Goal: Check status: Check status

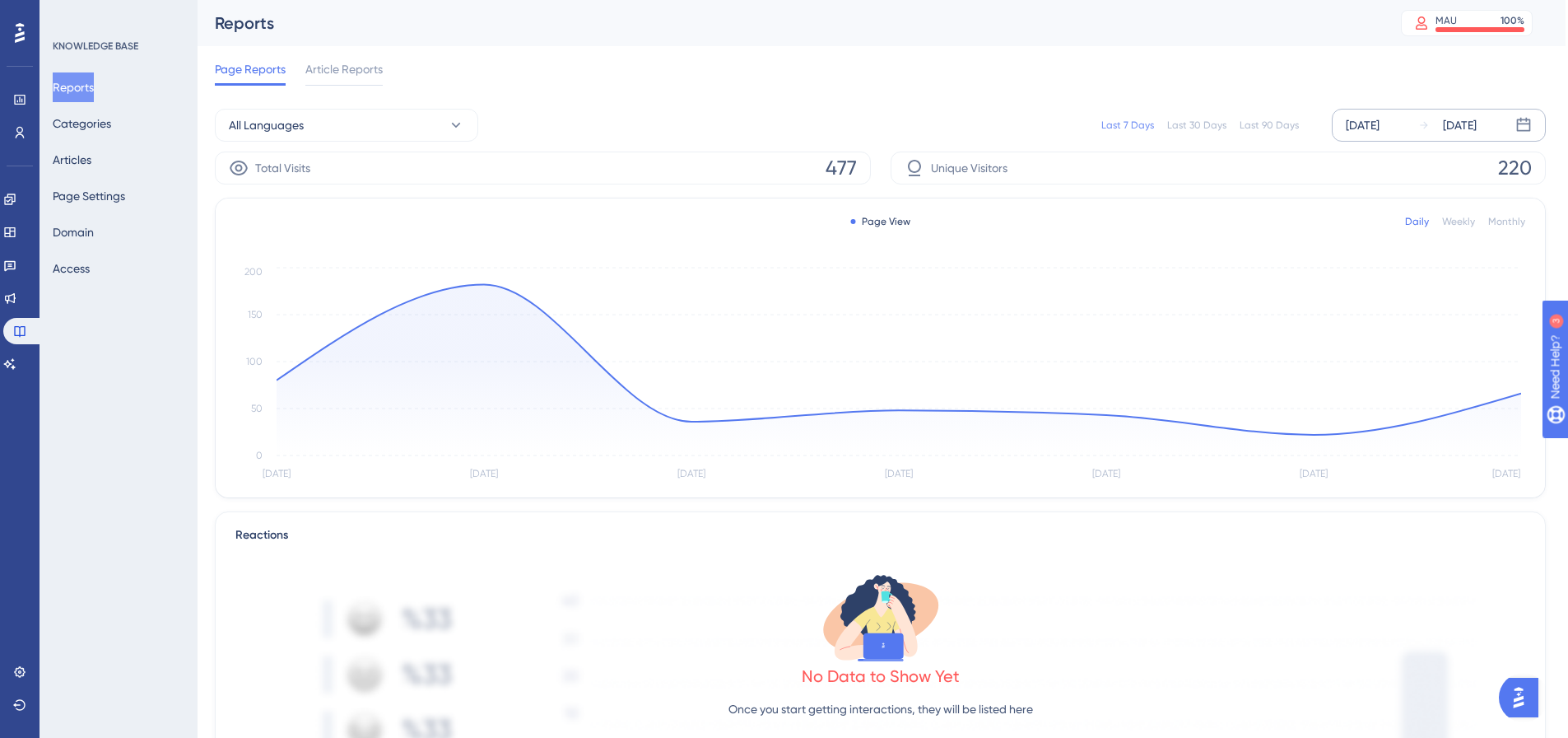
click at [1365, 129] on div "[DATE]" at bounding box center [1362, 125] width 33 height 20
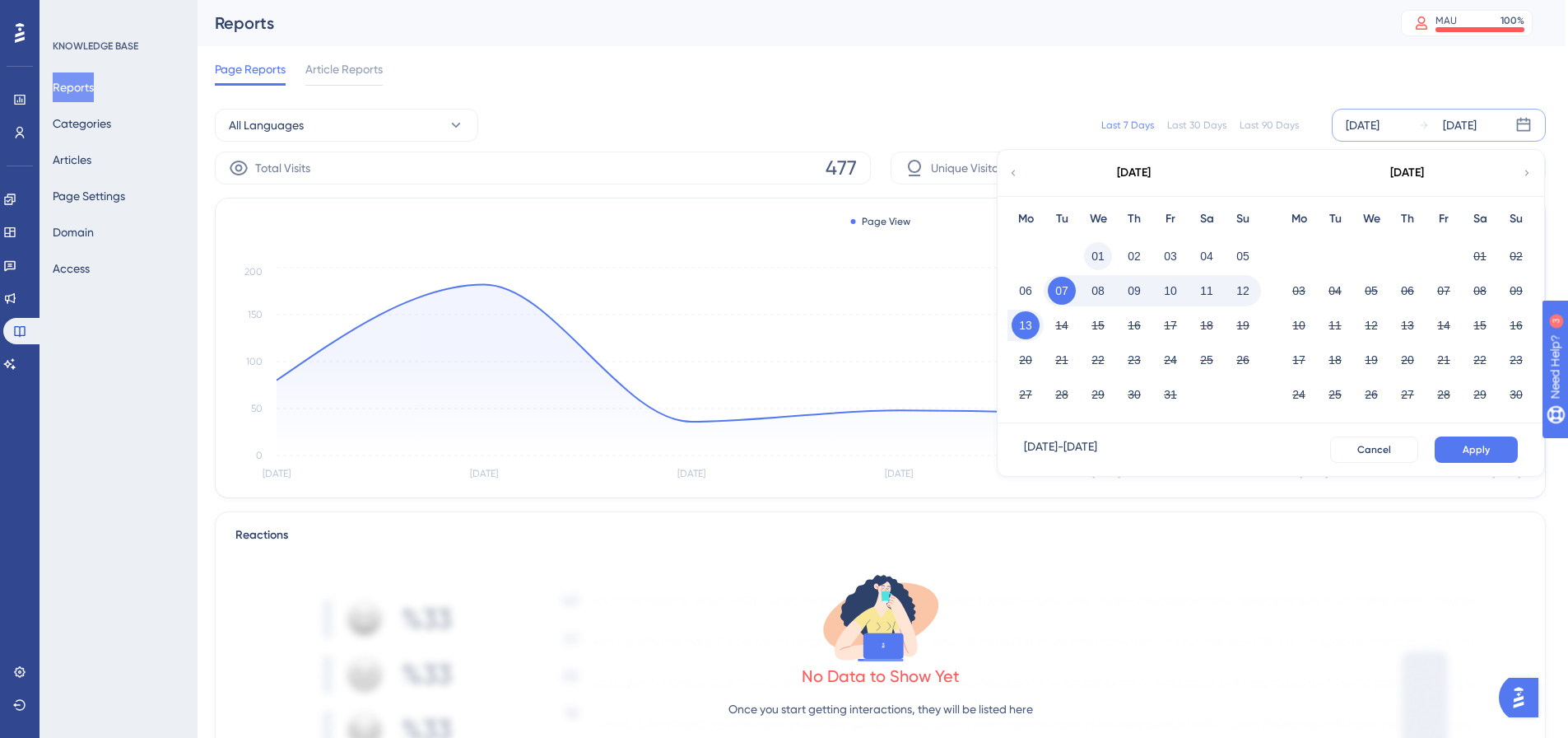
click at [1090, 255] on button "01" at bounding box center [1097, 255] width 28 height 28
click at [1481, 458] on button "Apply" at bounding box center [1476, 449] width 83 height 26
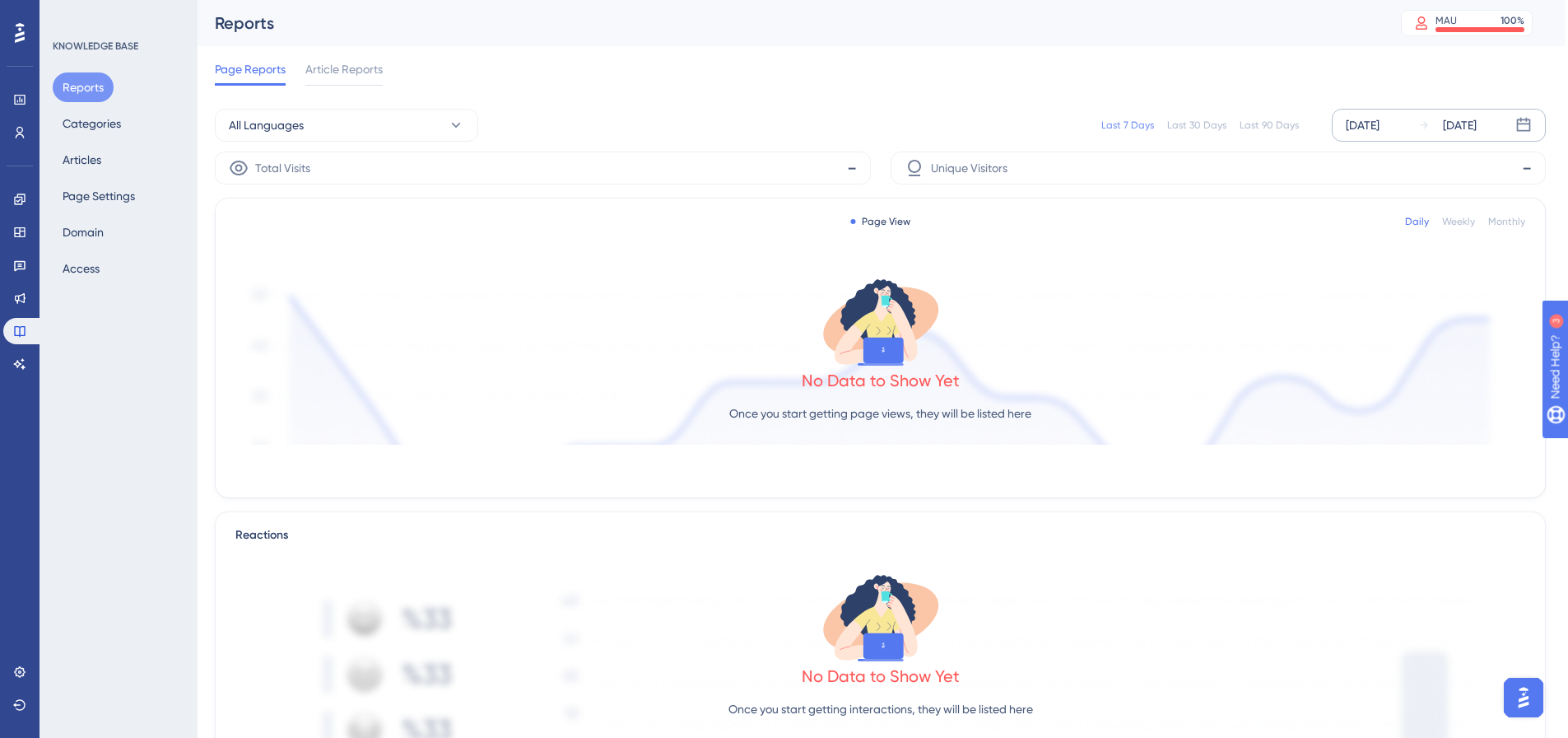
click at [1380, 122] on div "[DATE]" at bounding box center [1362, 125] width 33 height 20
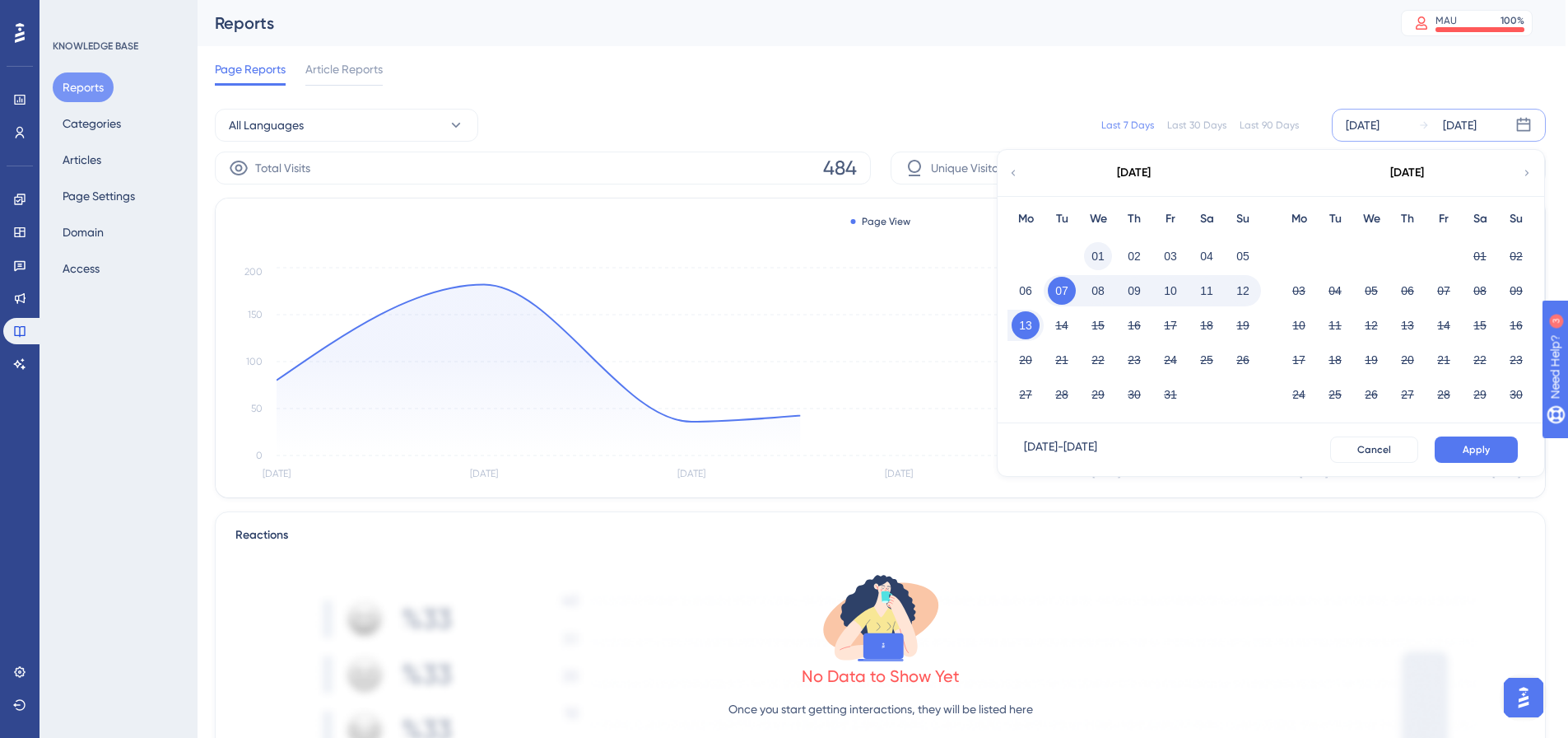
click at [1096, 254] on button "01" at bounding box center [1097, 255] width 28 height 28
click at [1481, 459] on button "Apply" at bounding box center [1476, 449] width 83 height 26
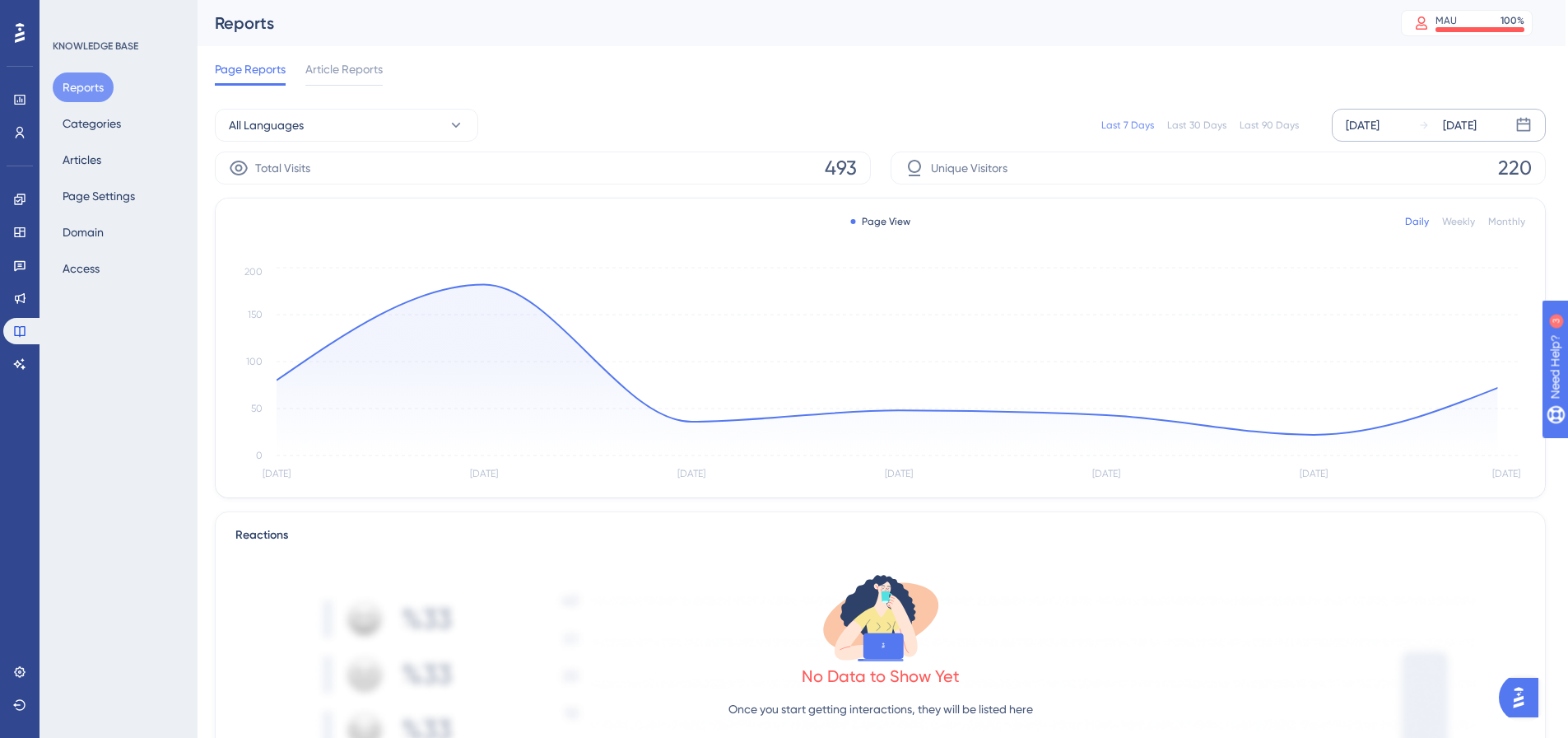
click at [1380, 121] on div "[DATE]" at bounding box center [1362, 125] width 33 height 20
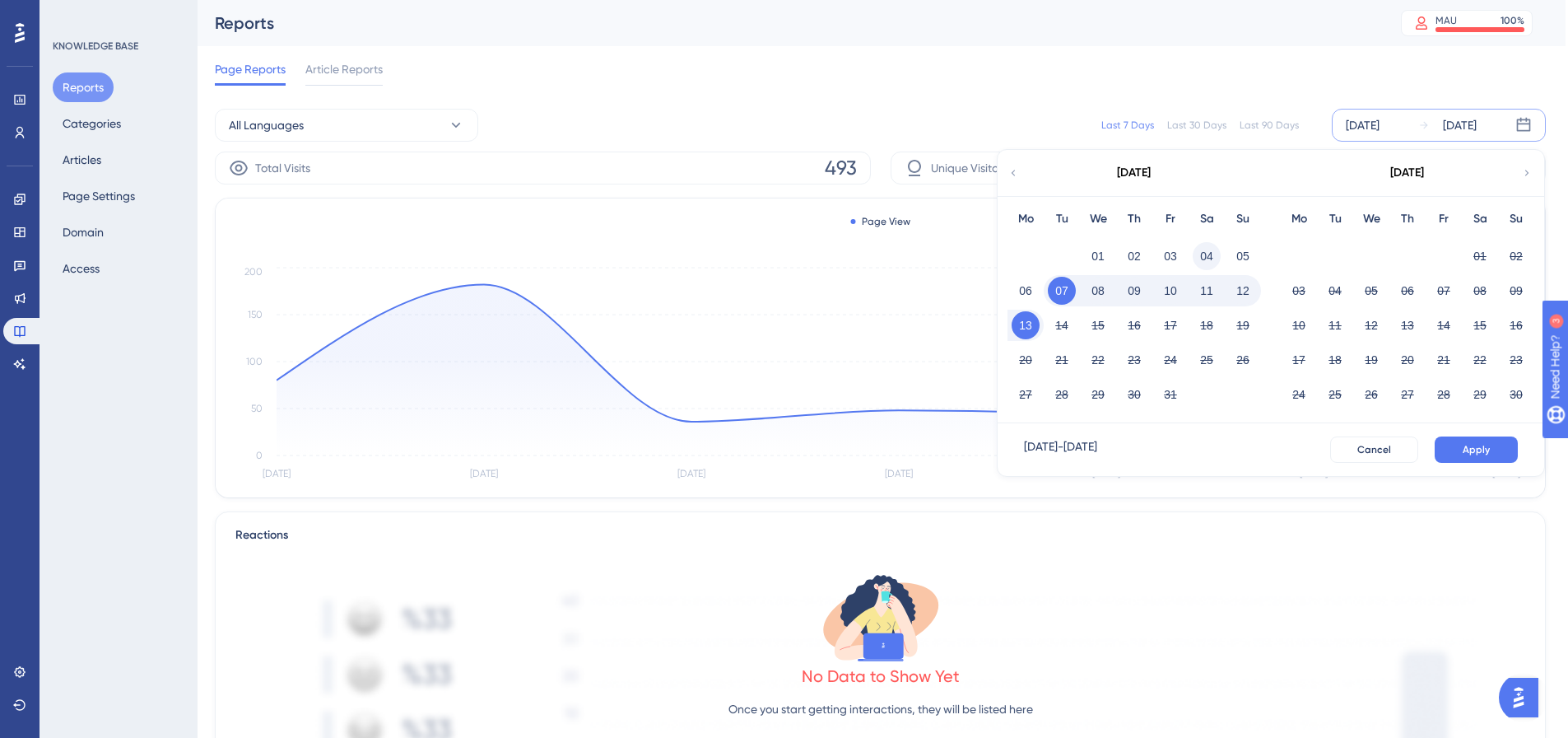
click at [1099, 256] on button "01" at bounding box center [1097, 255] width 28 height 28
click at [1505, 445] on button "Apply" at bounding box center [1476, 449] width 83 height 26
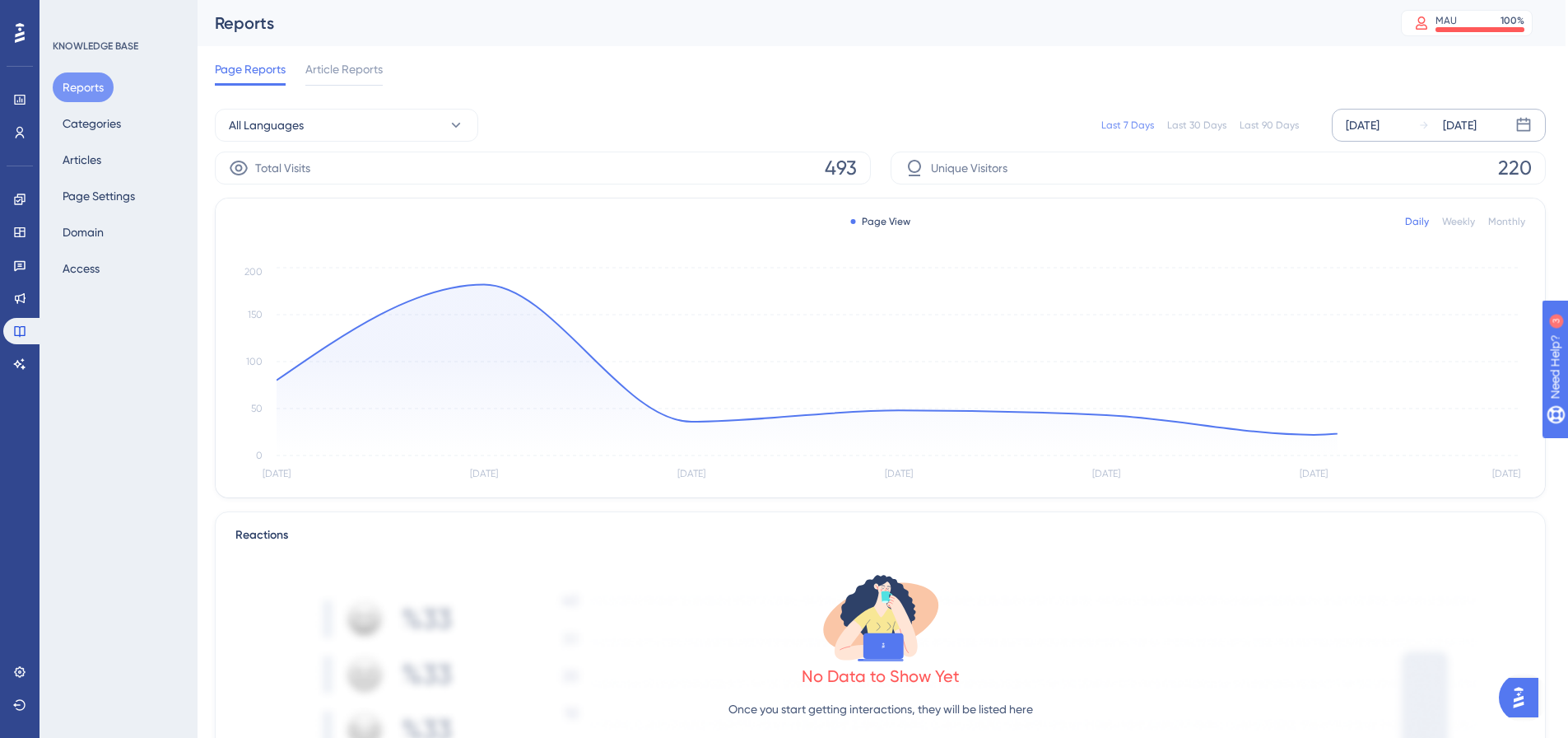
click at [1347, 118] on div "[DATE]" at bounding box center [1362, 125] width 33 height 20
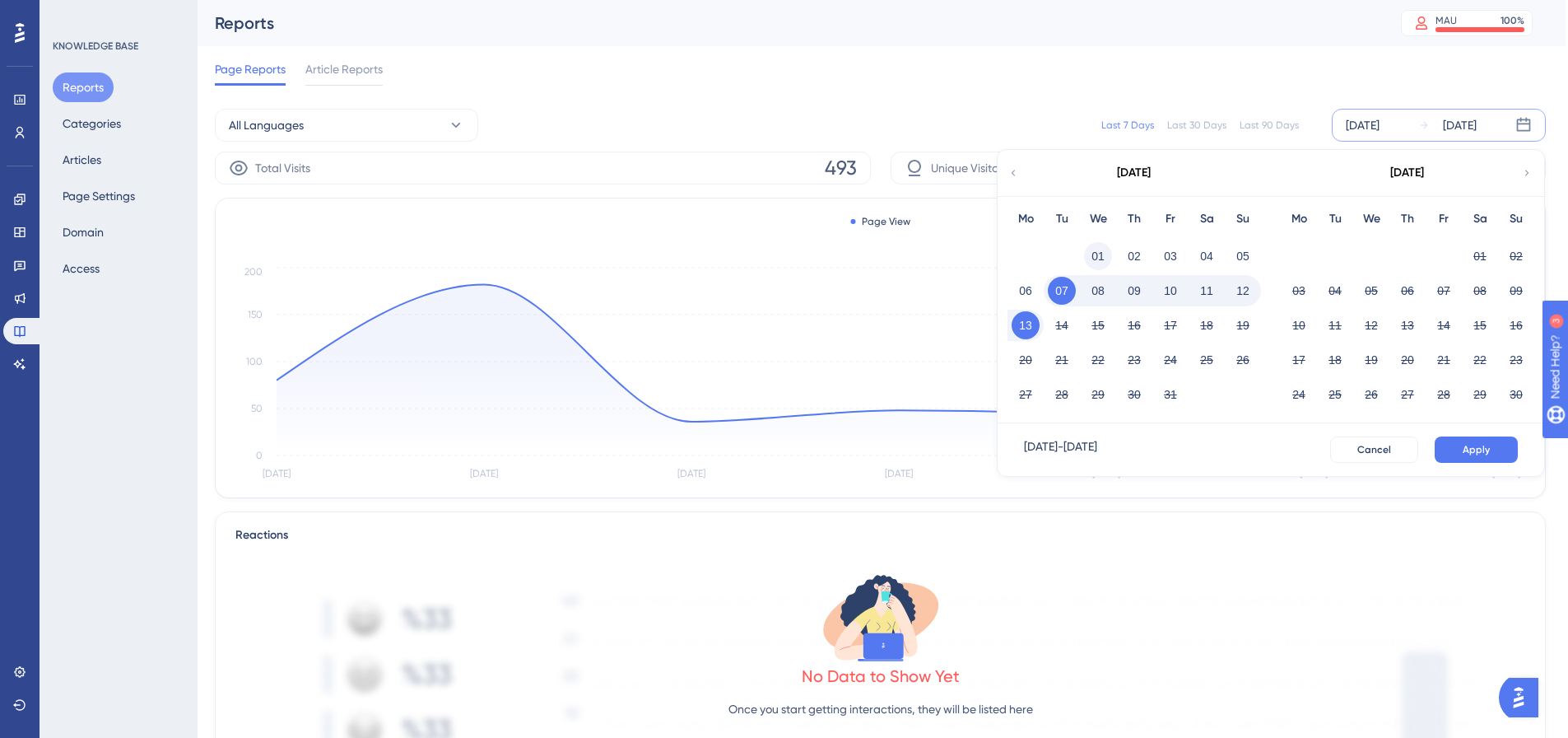
click at [1094, 260] on button "01" at bounding box center [1097, 255] width 28 height 28
click at [1469, 446] on span "Apply" at bounding box center [1476, 449] width 27 height 14
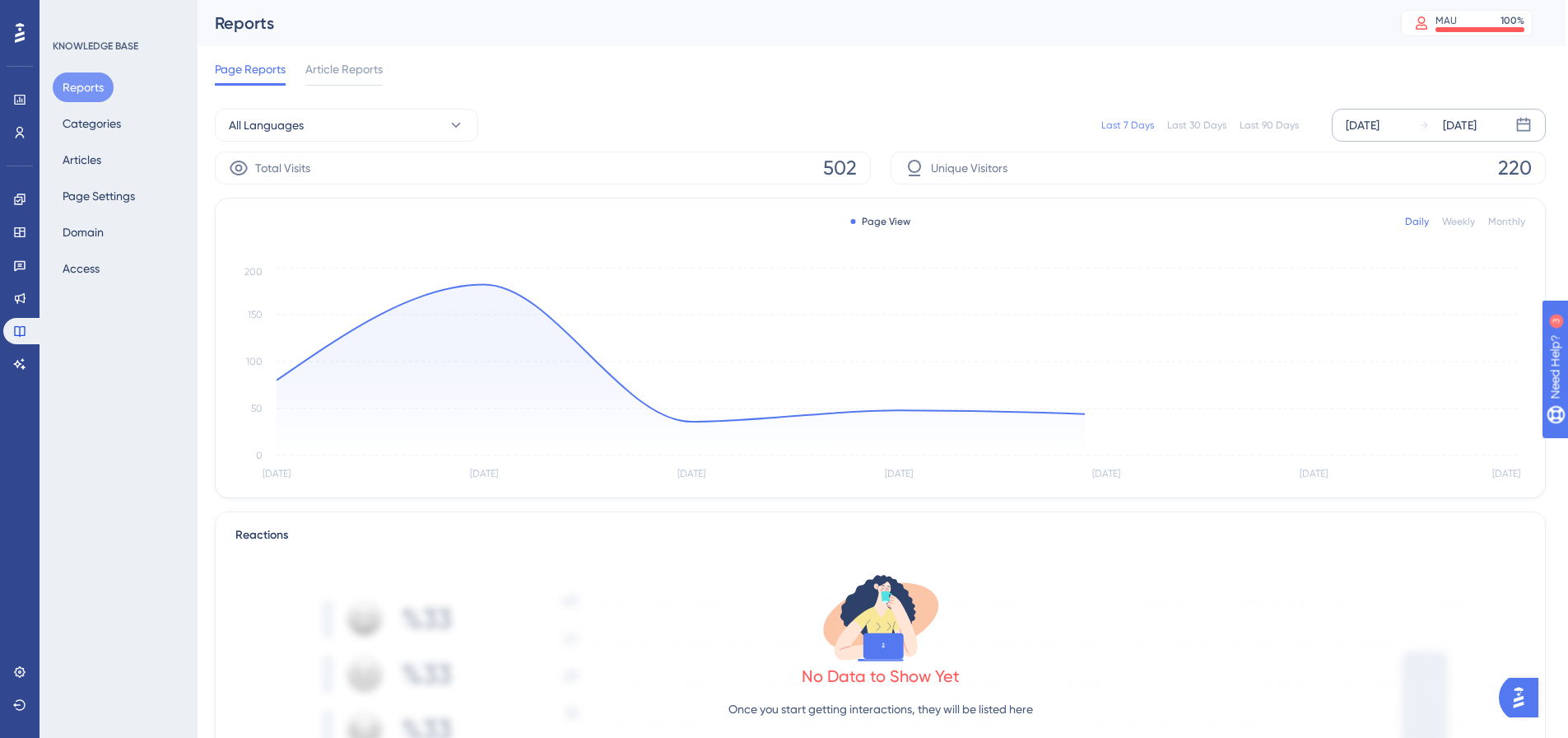
click at [1380, 120] on div "[DATE]" at bounding box center [1362, 125] width 33 height 20
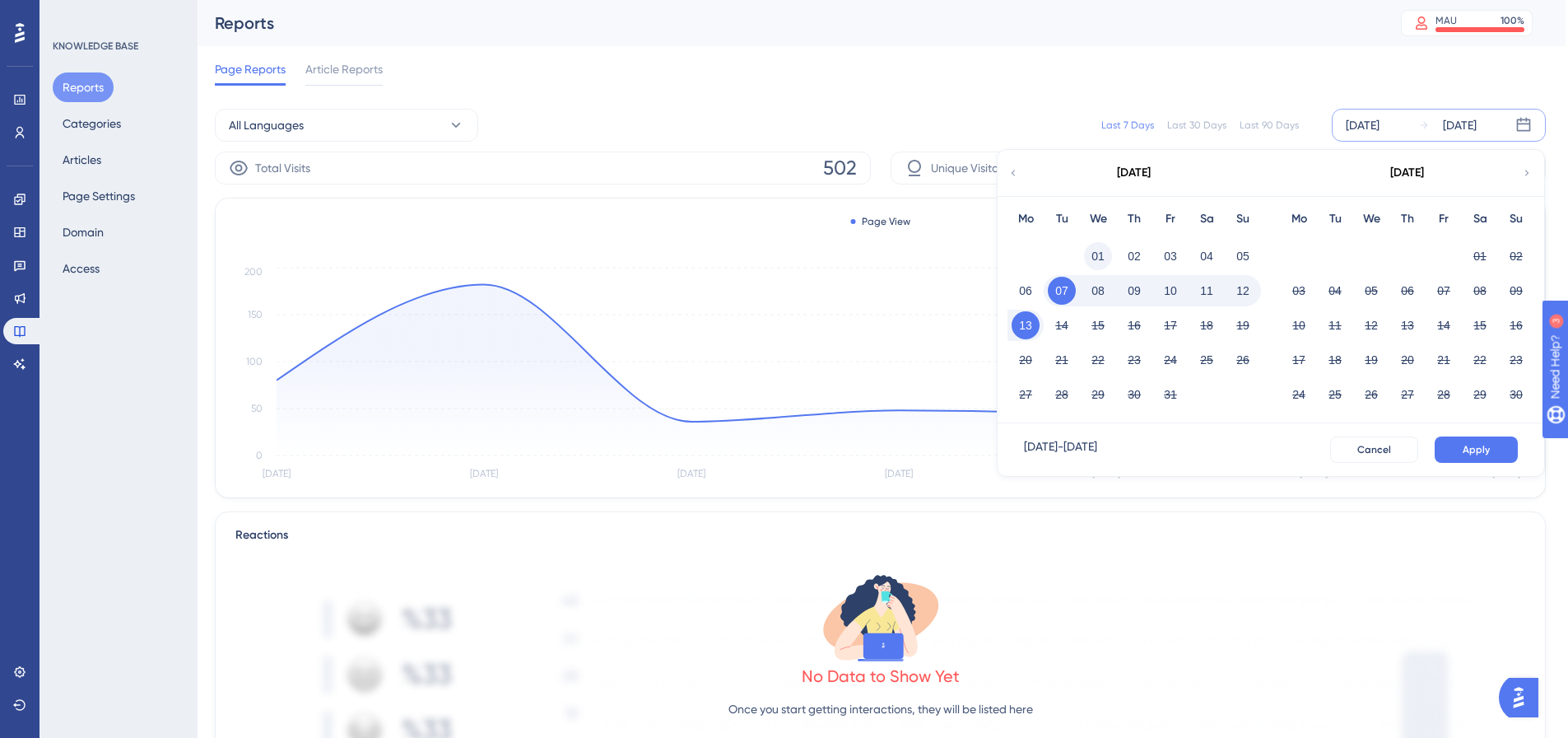
click at [1096, 262] on button "01" at bounding box center [1097, 255] width 28 height 28
click at [1486, 444] on span "Apply" at bounding box center [1476, 449] width 27 height 14
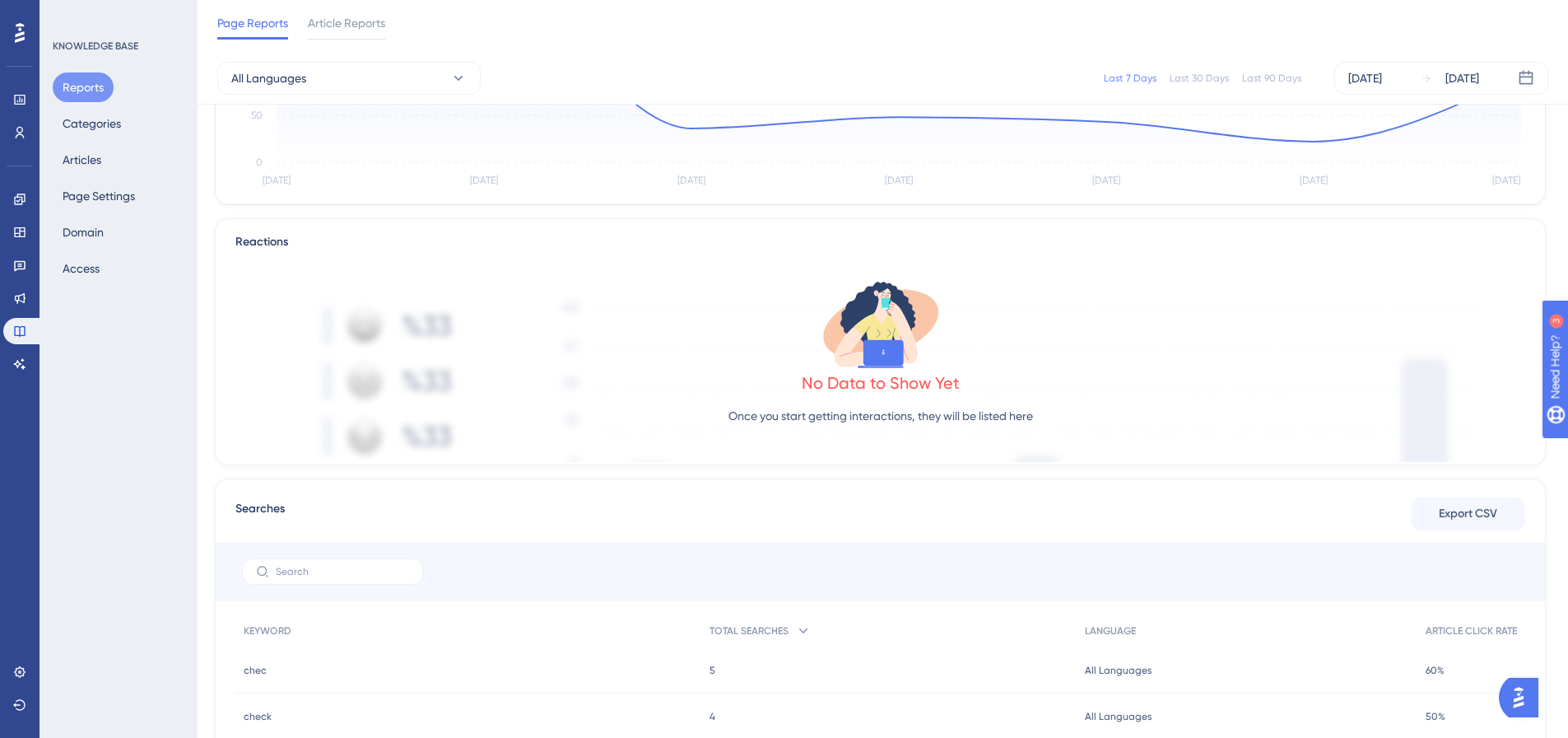
scroll to position [247, 3]
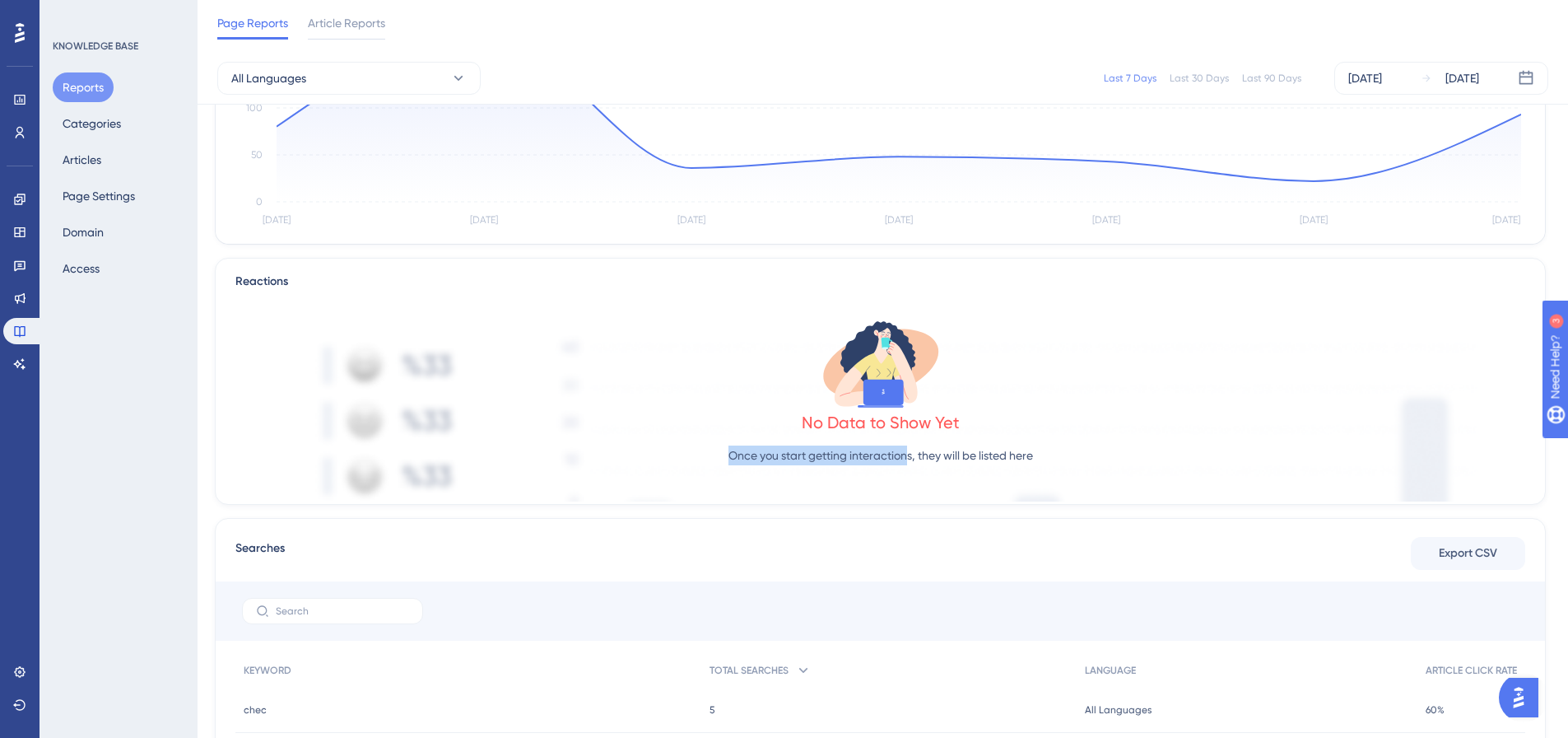
drag, startPoint x: 721, startPoint y: 459, endPoint x: 908, endPoint y: 483, distance: 188.5
click at [908, 483] on div "No Data to Show Yet Once you start getting interactions, they will be listed he…" at bounding box center [880, 396] width 1289 height 210
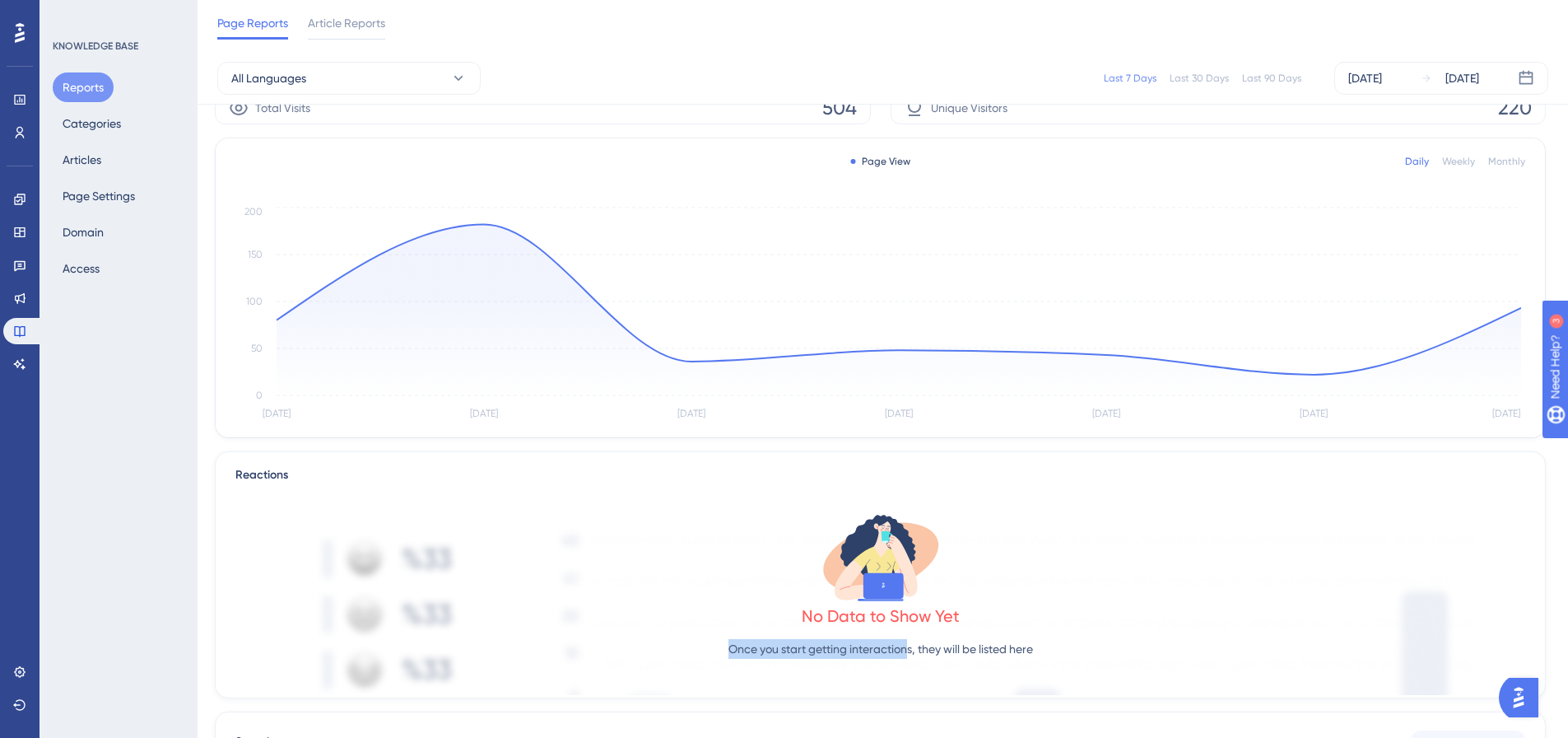
scroll to position [82, 3]
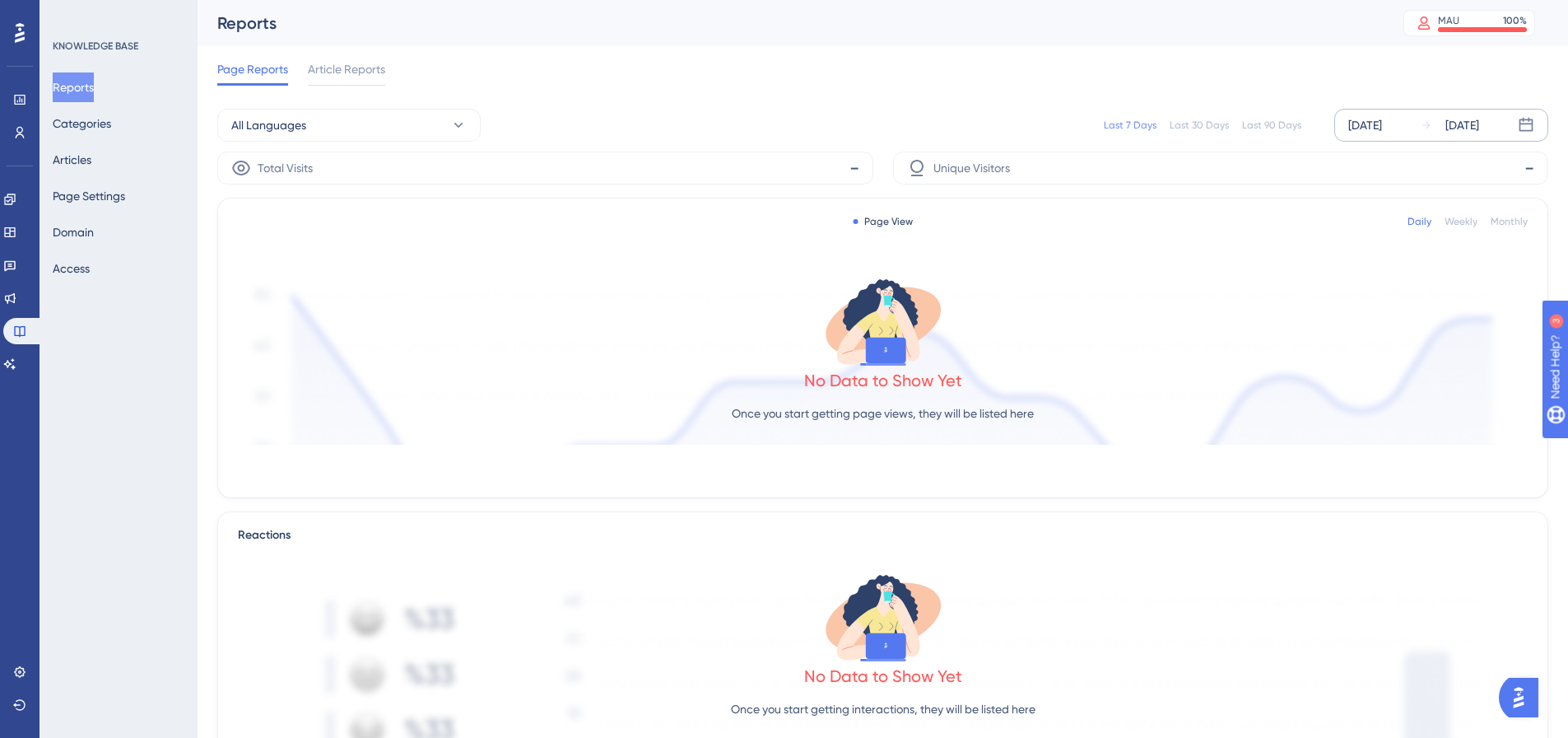
click at [1373, 137] on div "[DATE] [DATE]" at bounding box center [1441, 125] width 214 height 33
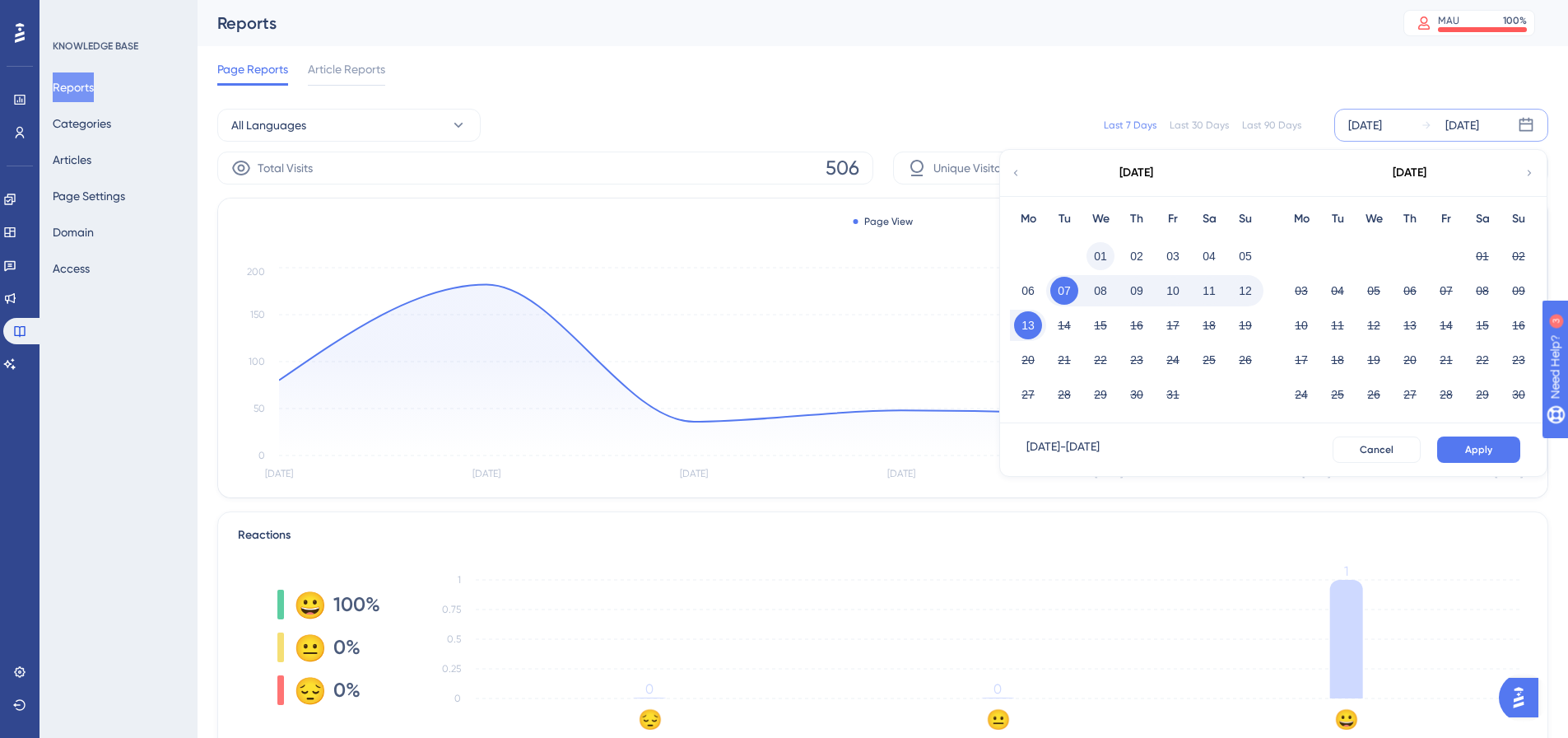
click at [1091, 259] on button "01" at bounding box center [1100, 255] width 28 height 28
click at [1457, 439] on button "Apply" at bounding box center [1479, 449] width 83 height 26
